Goal: Information Seeking & Learning: Learn about a topic

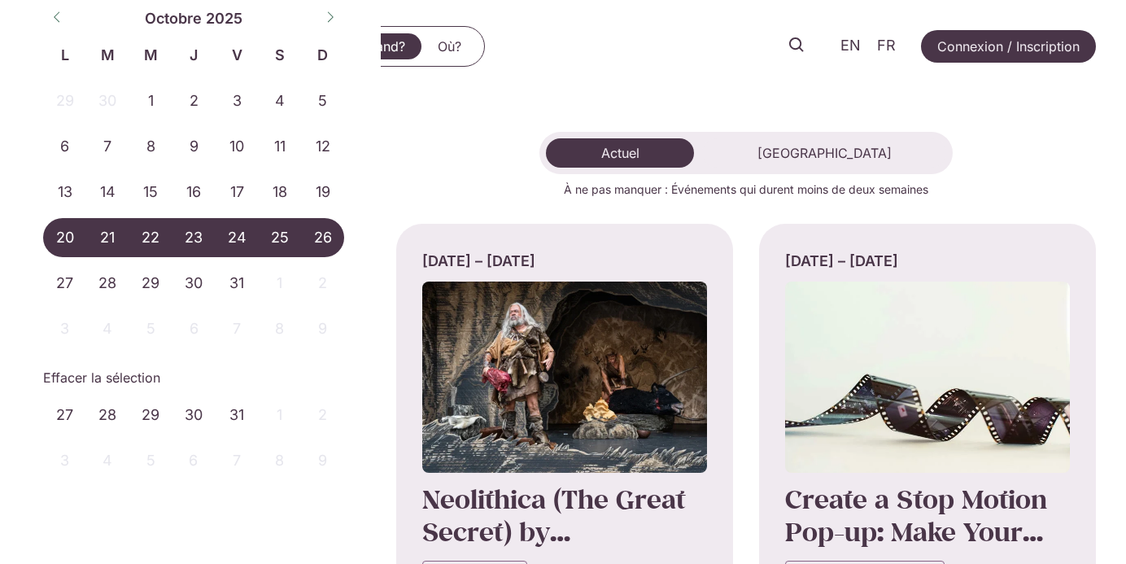
select select "*"
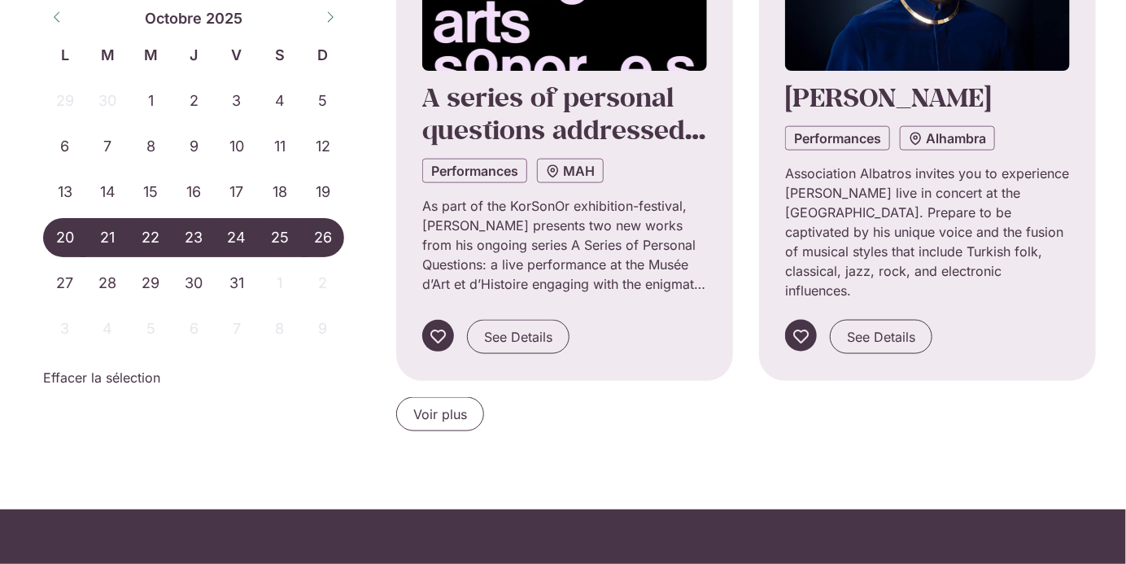
scroll to position [3329, 0]
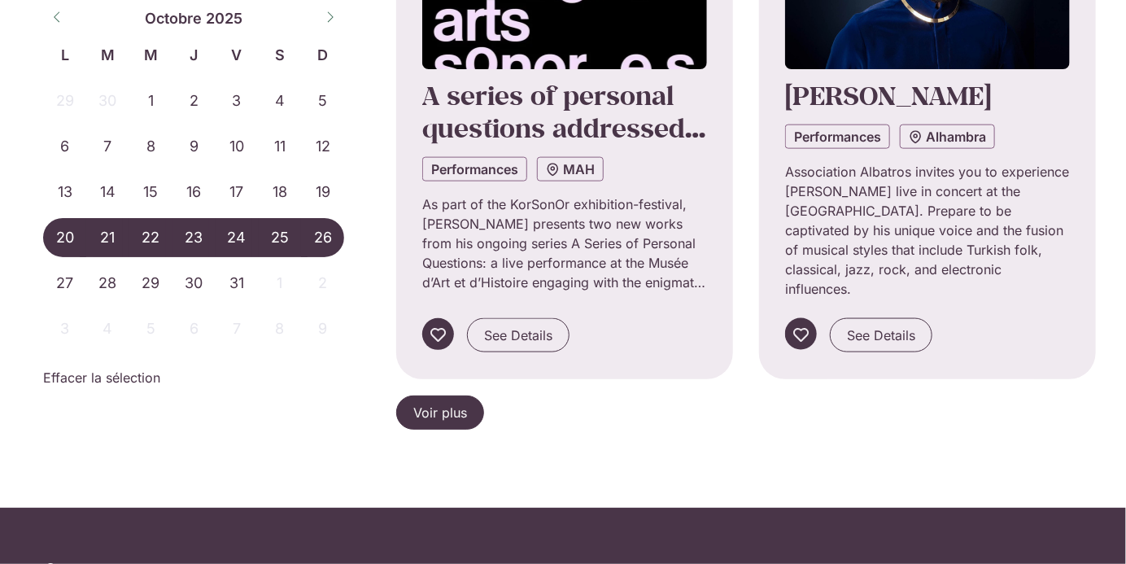
click at [450, 395] on link "Voir plus" at bounding box center [440, 412] width 88 height 34
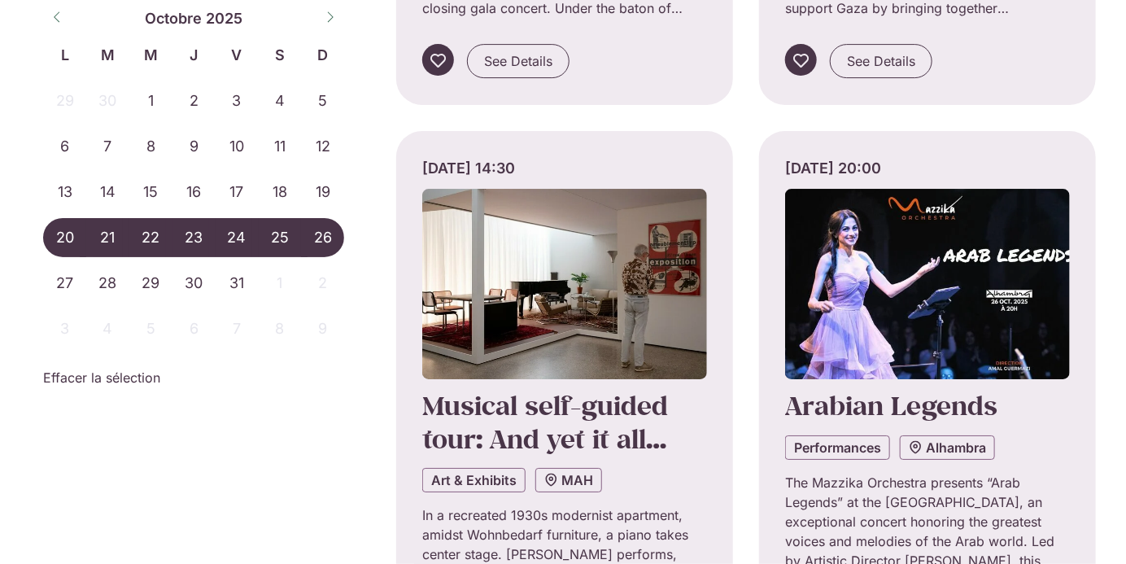
scroll to position [4824, 0]
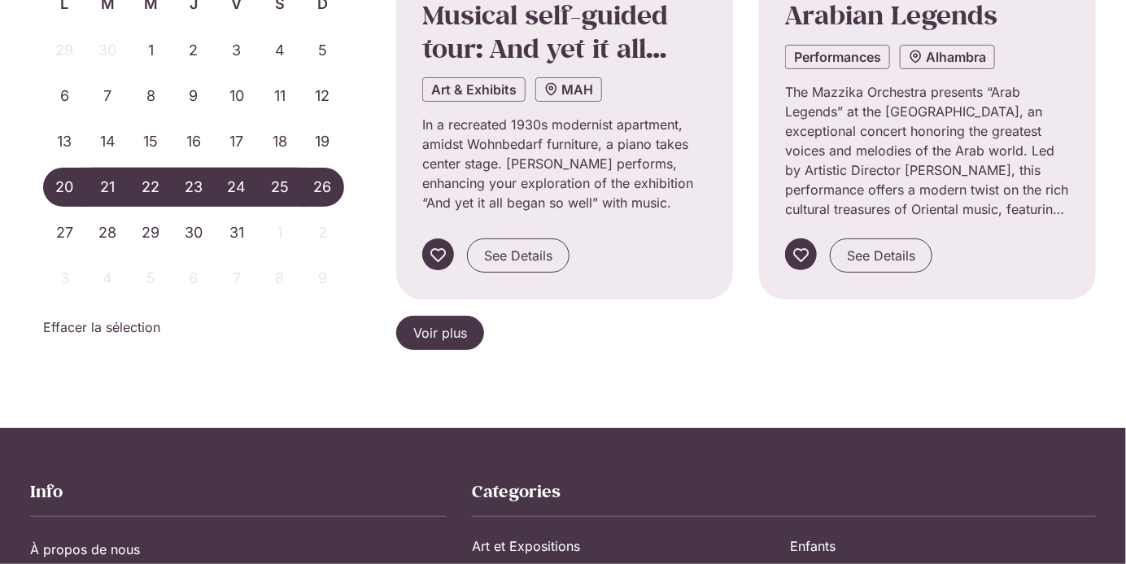
click at [469, 322] on link "Voir plus" at bounding box center [440, 333] width 88 height 34
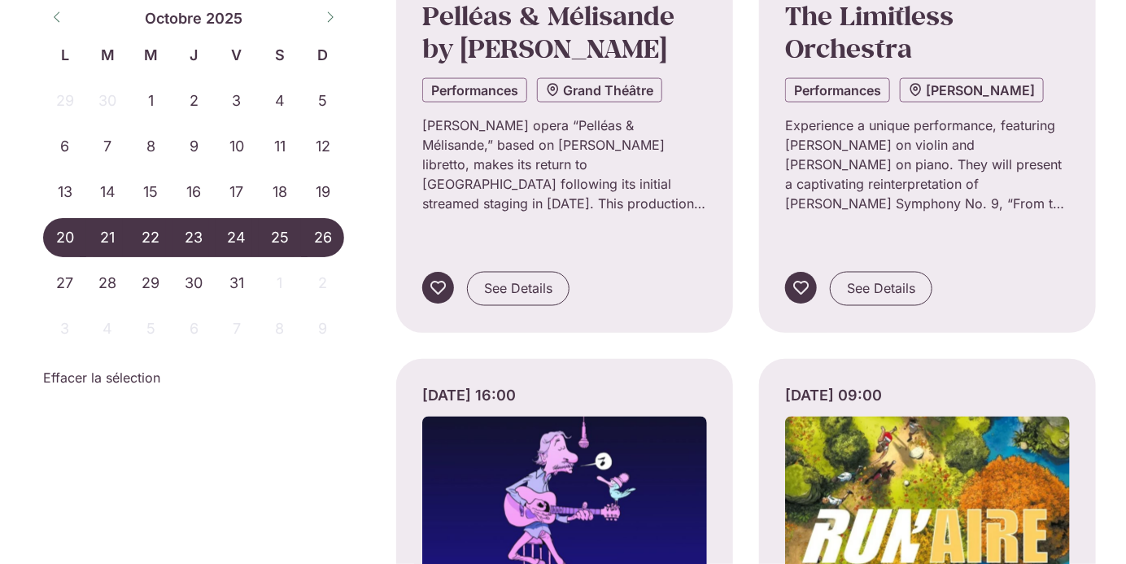
scroll to position [6046, 0]
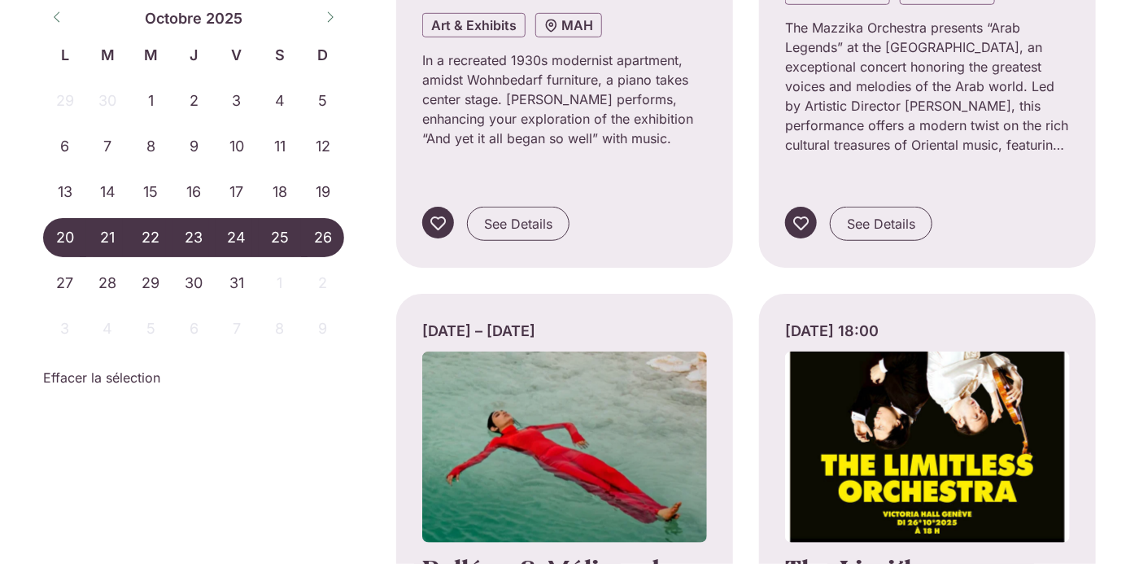
scroll to position [5492, 0]
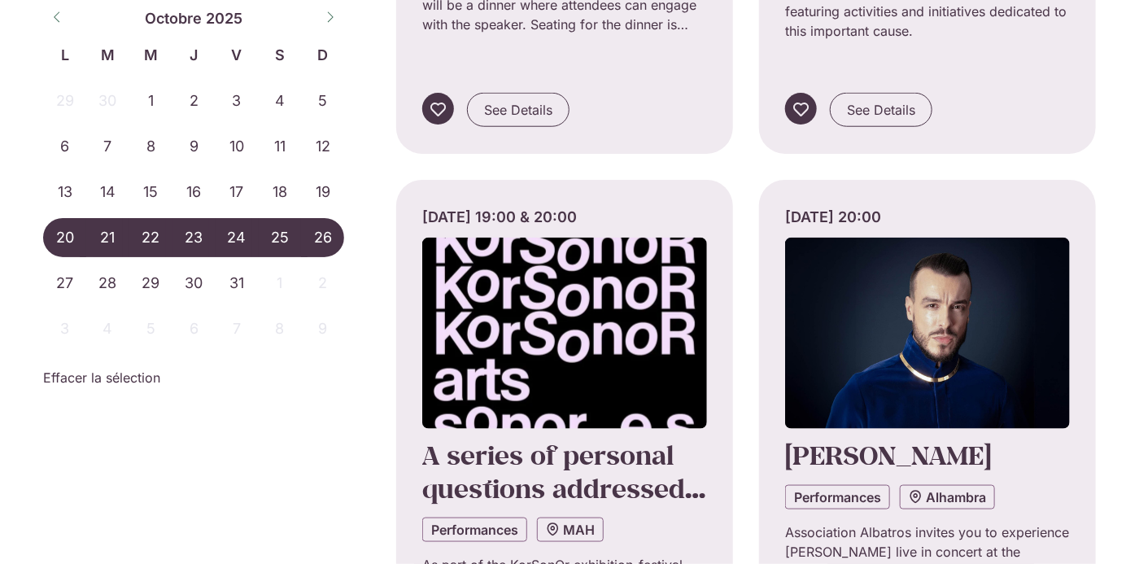
scroll to position [3135, 0]
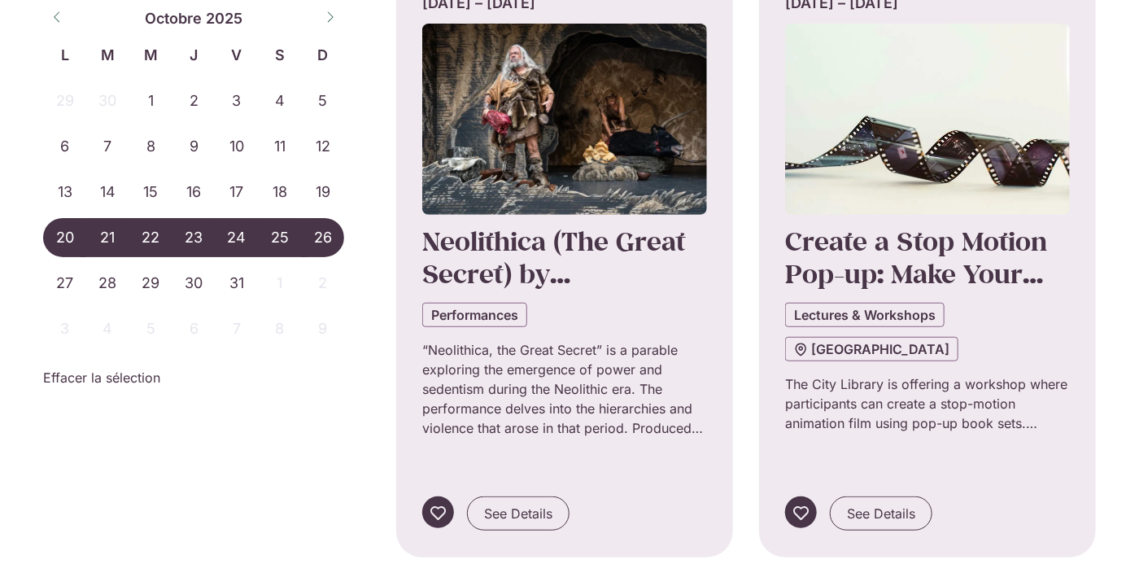
scroll to position [255, 0]
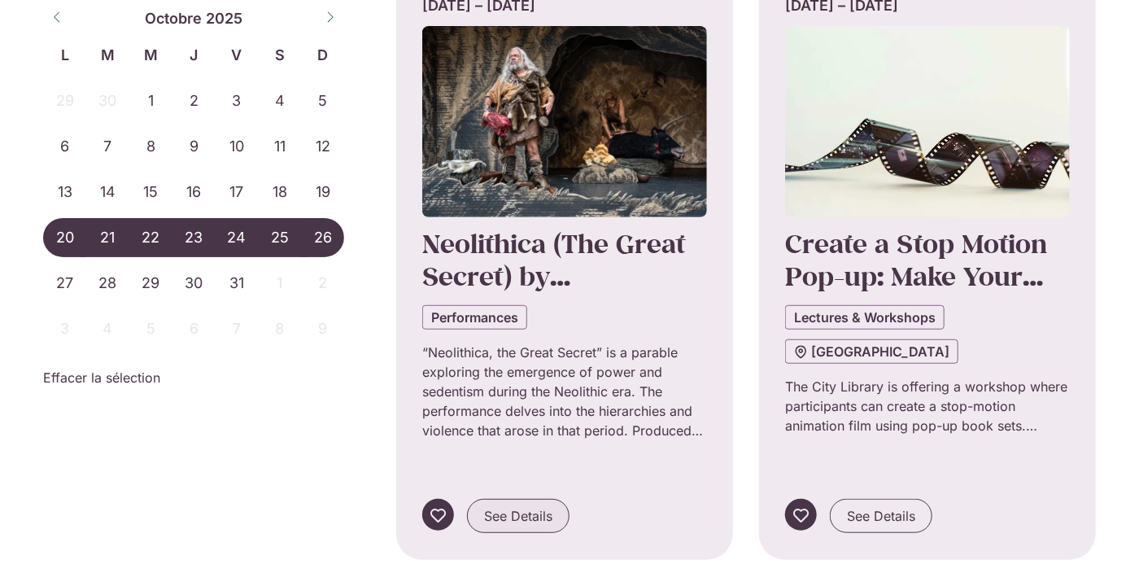
click at [544, 506] on span "See Details" at bounding box center [518, 516] width 68 height 20
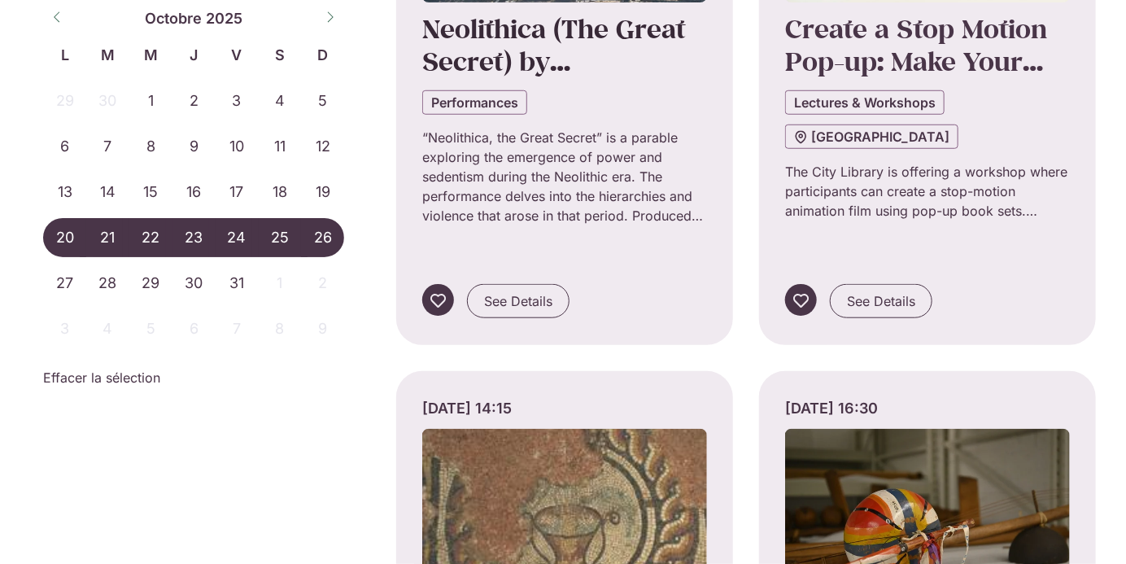
scroll to position [342, 0]
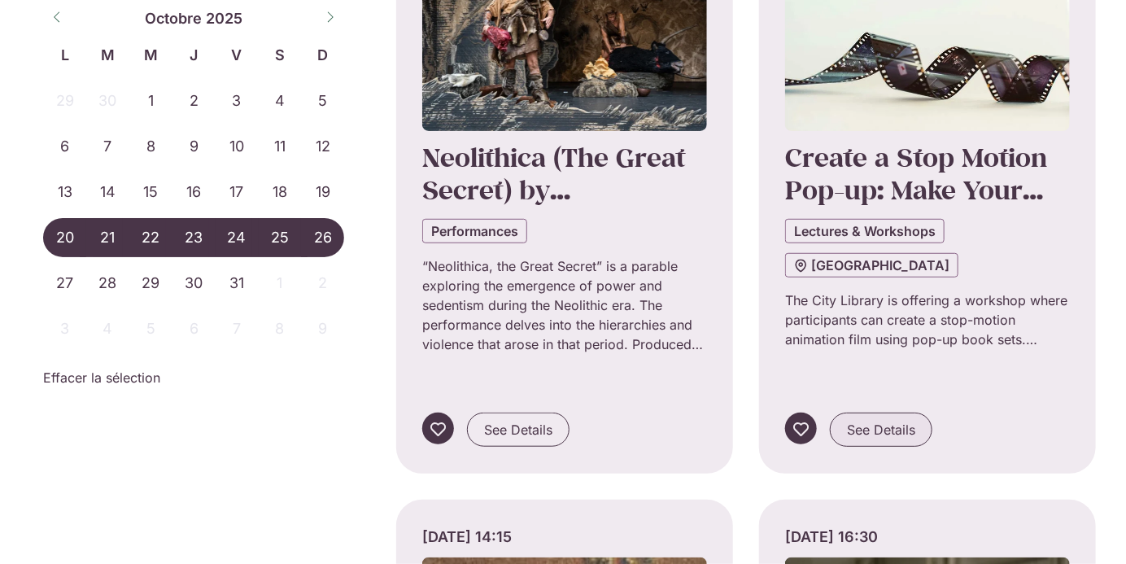
click at [894, 420] on span "See Details" at bounding box center [881, 430] width 68 height 20
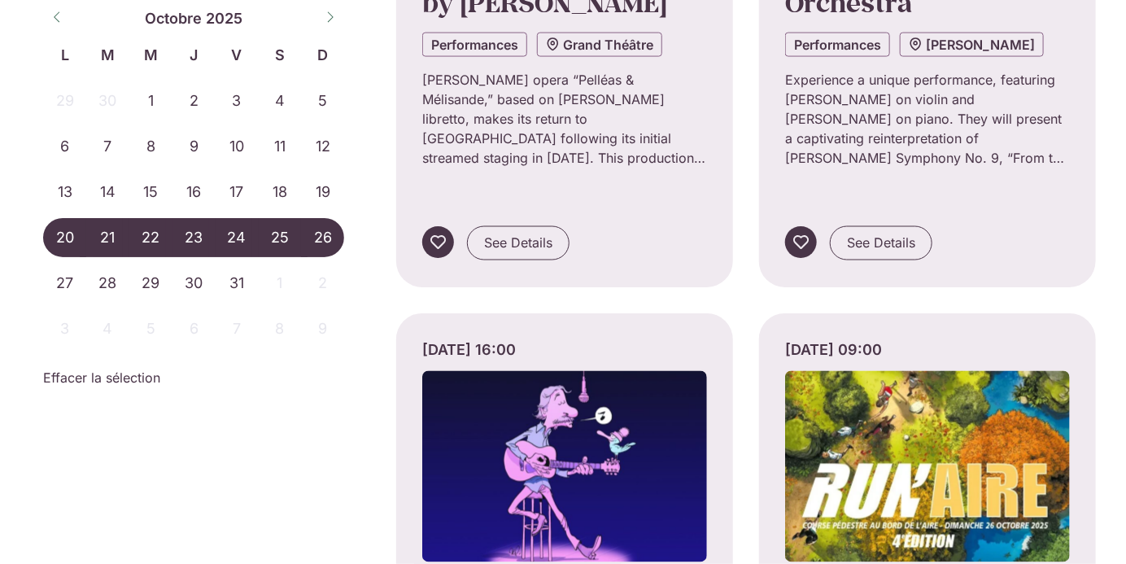
scroll to position [6090, 0]
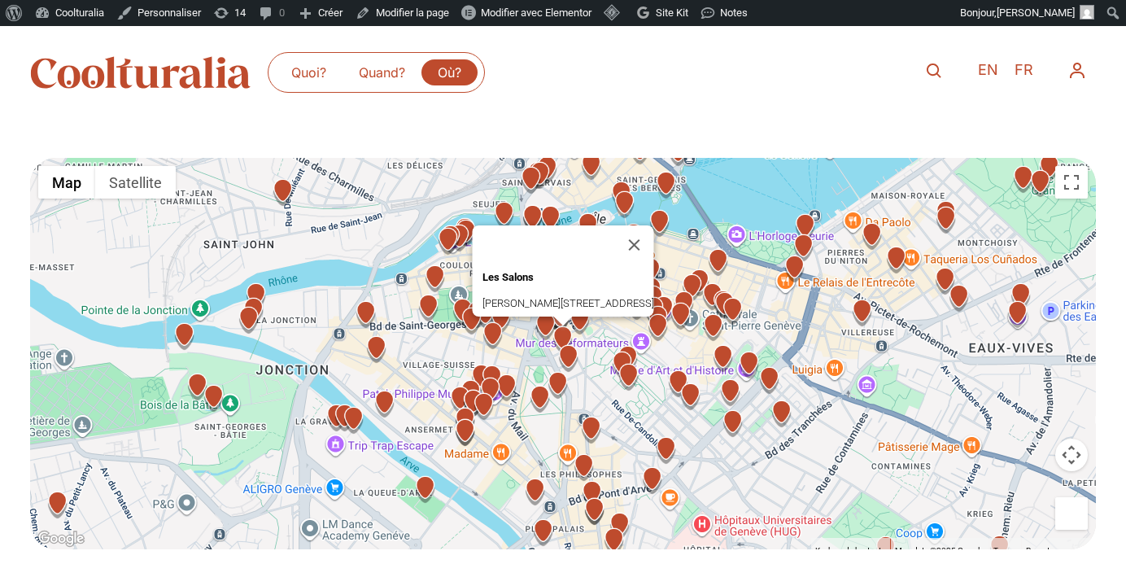
scroll to position [76, 0]
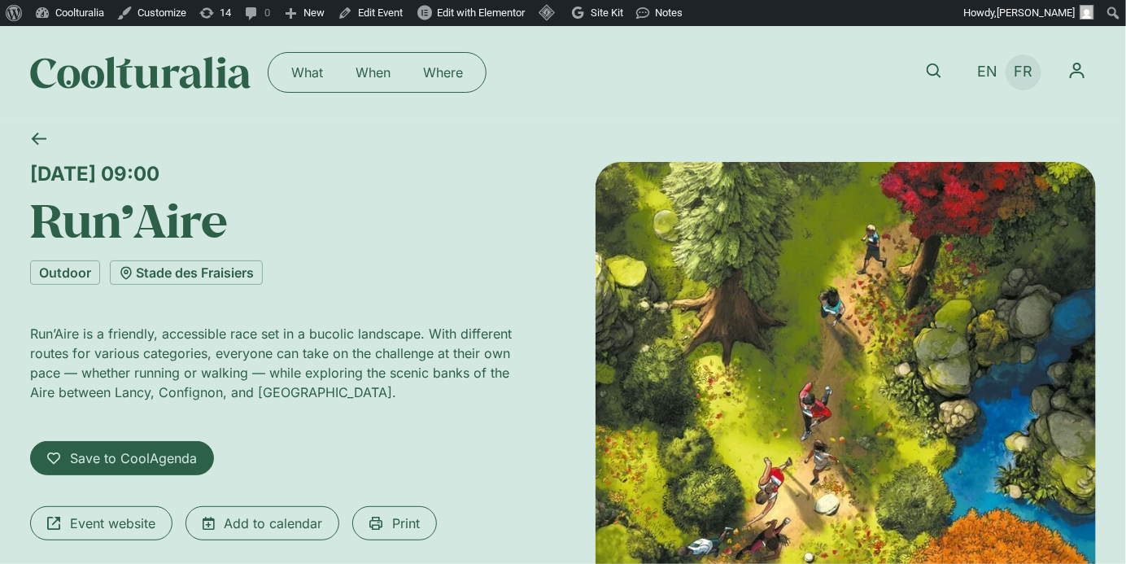
click at [1027, 72] on span "FR" at bounding box center [1023, 71] width 19 height 17
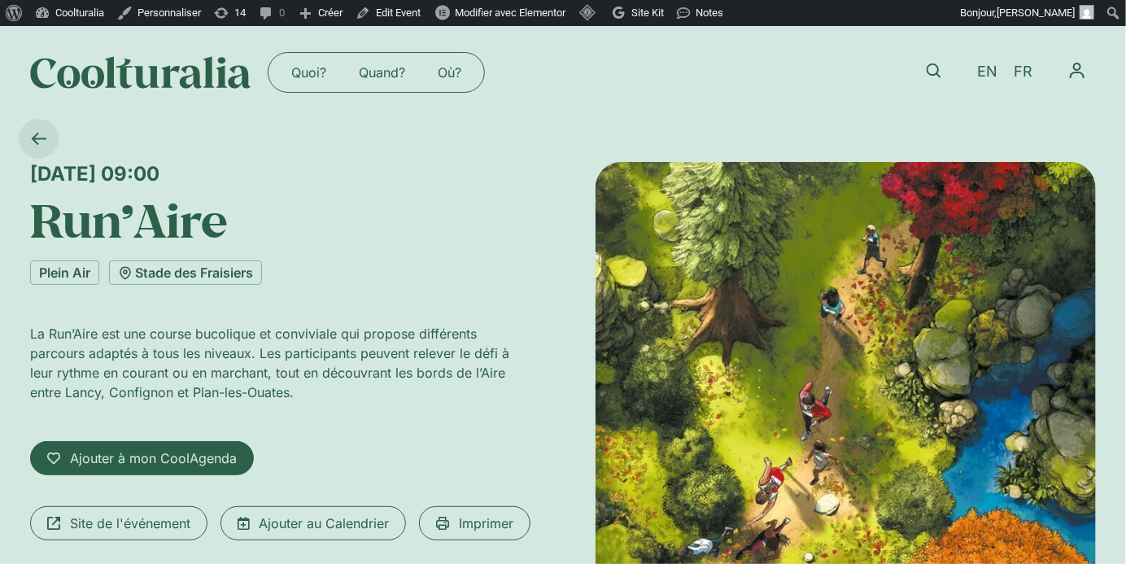
click at [45, 139] on icon at bounding box center [38, 138] width 15 height 15
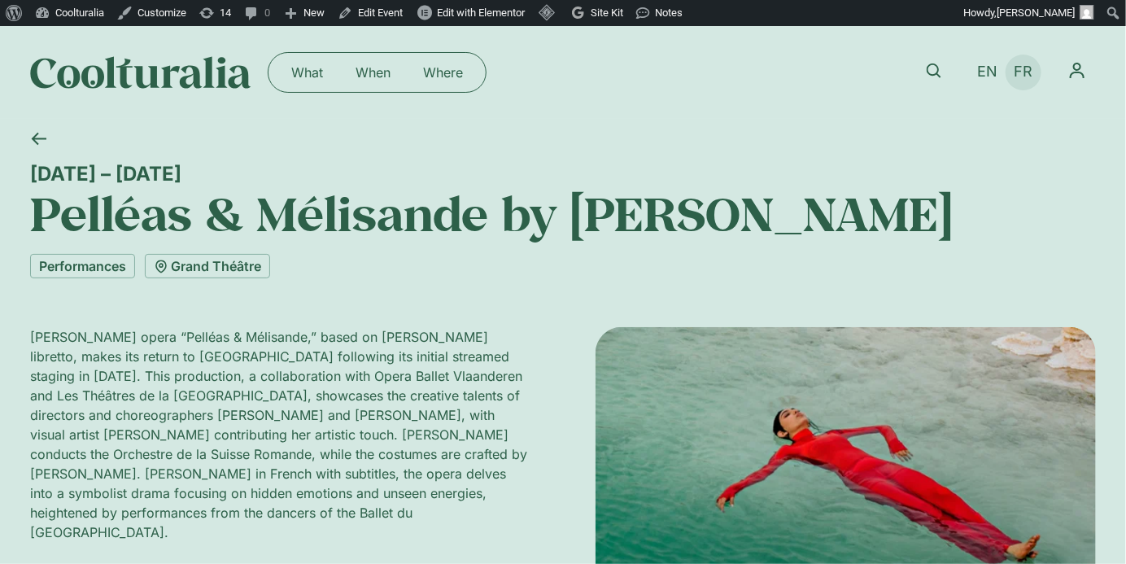
click at [1023, 77] on span "FR" at bounding box center [1023, 71] width 19 height 17
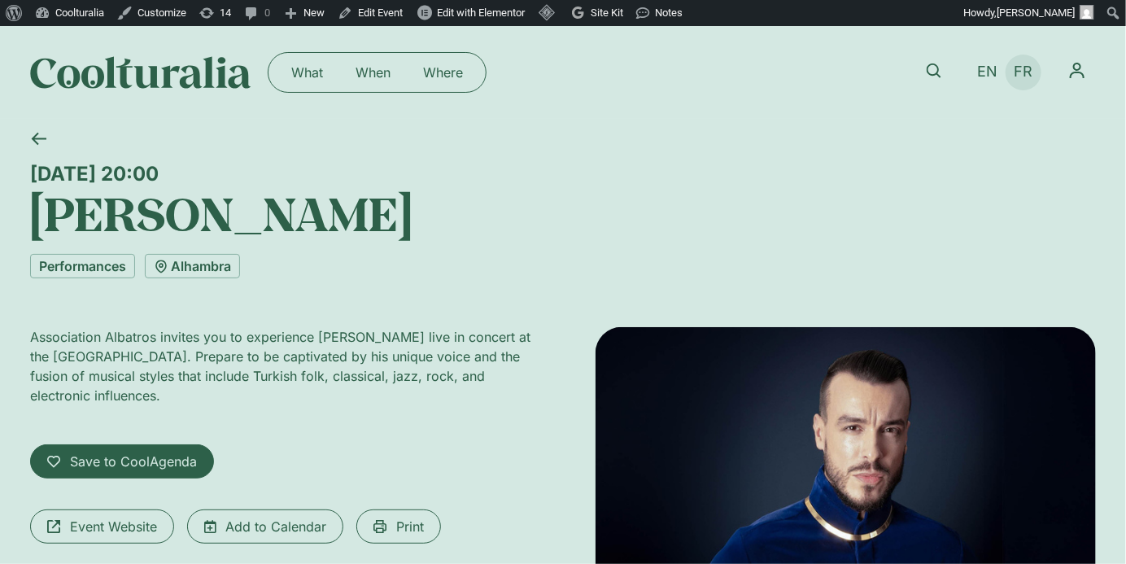
click at [1022, 78] on span "FR" at bounding box center [1023, 71] width 19 height 17
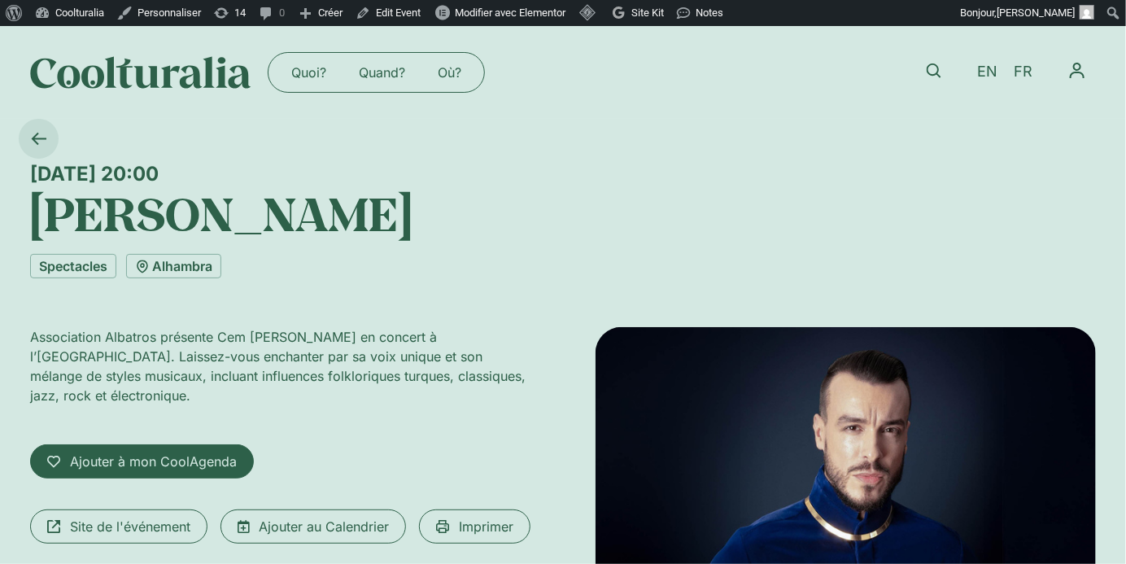
click at [38, 141] on icon at bounding box center [38, 138] width 15 height 15
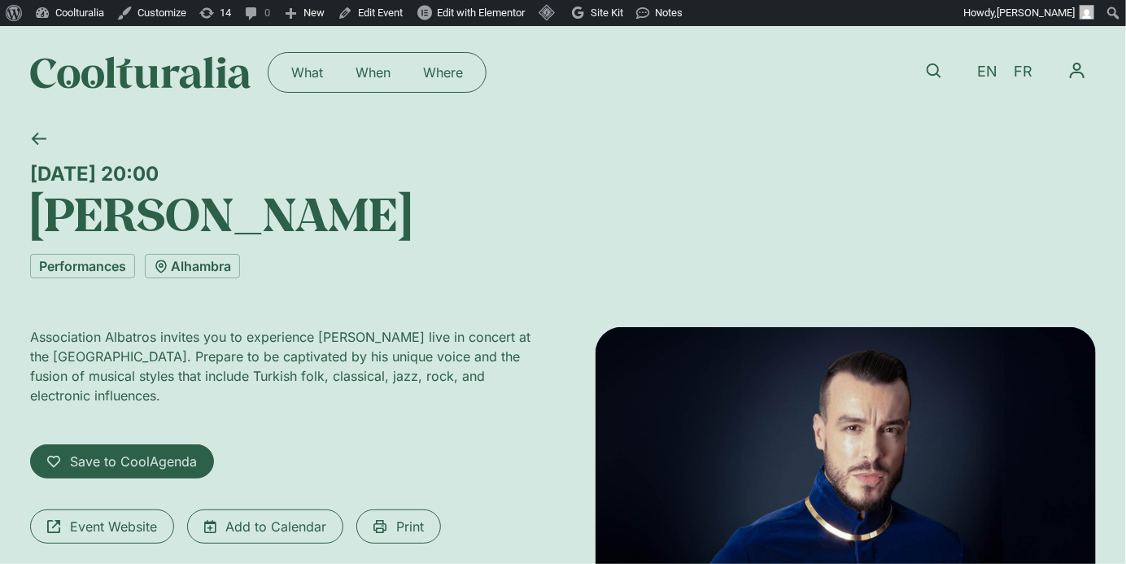
click at [38, 141] on icon at bounding box center [38, 138] width 15 height 15
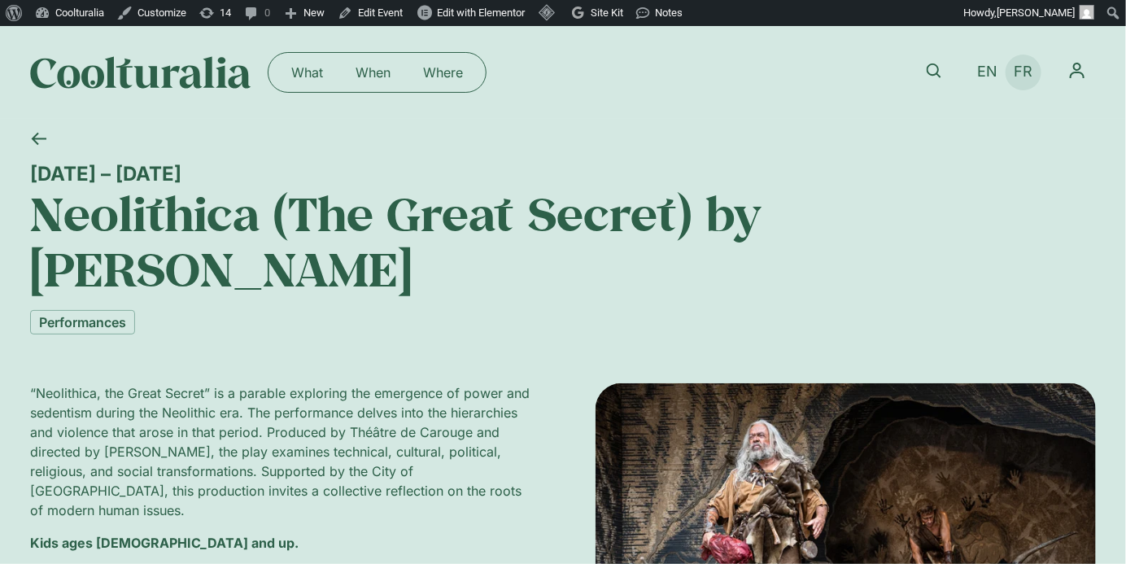
click at [1029, 72] on span "FR" at bounding box center [1023, 71] width 19 height 17
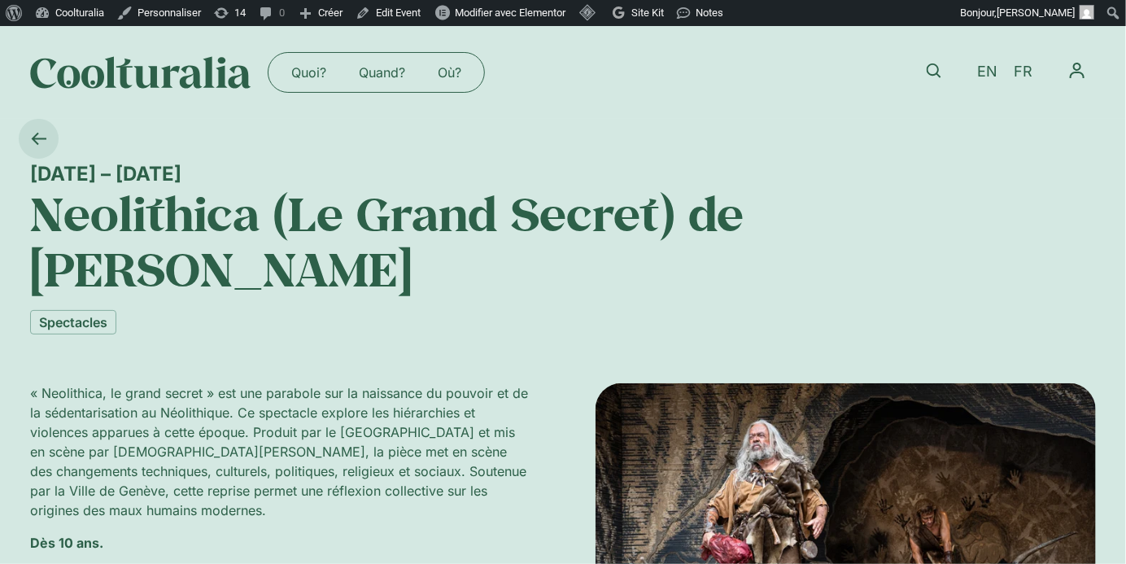
click at [39, 140] on icon at bounding box center [38, 138] width 15 height 15
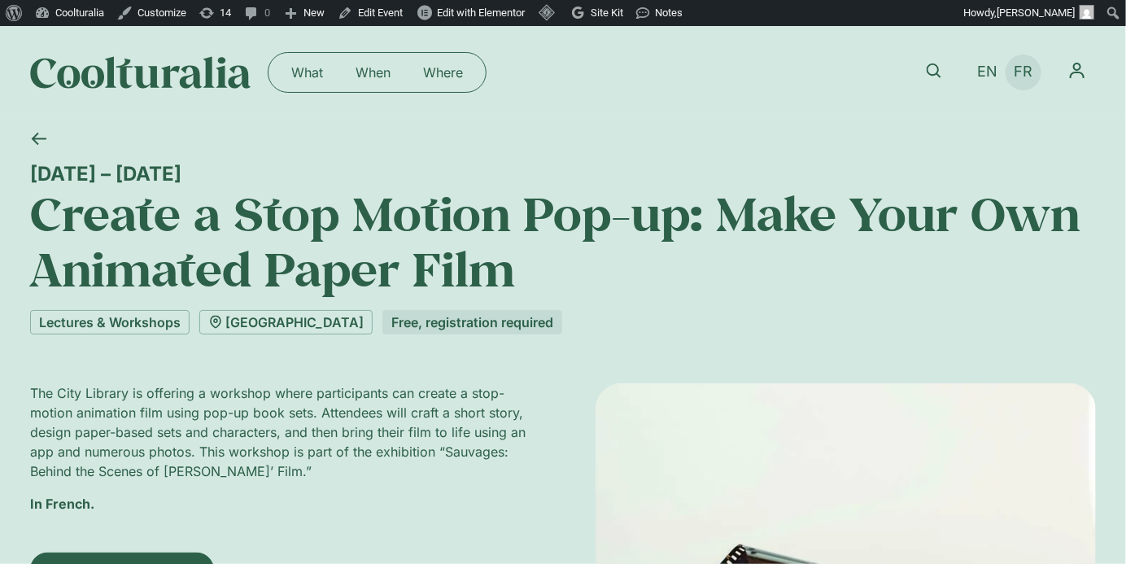
click at [1031, 71] on span "FR" at bounding box center [1023, 71] width 19 height 17
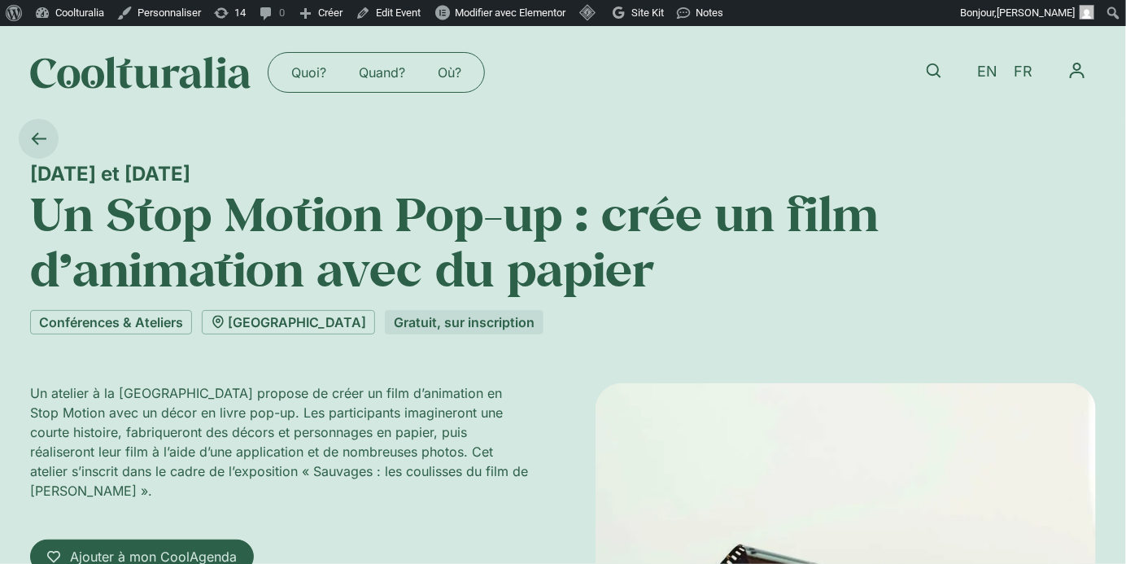
click at [36, 136] on icon at bounding box center [39, 139] width 15 height 12
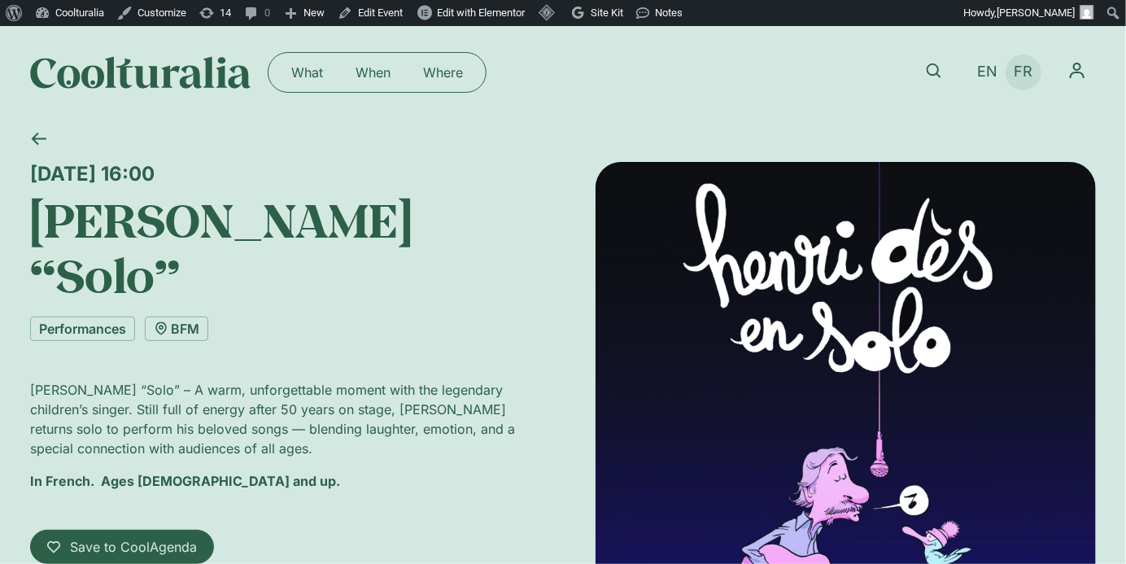
click at [1028, 65] on span "FR" at bounding box center [1023, 71] width 19 height 17
